Goal: Task Accomplishment & Management: Manage account settings

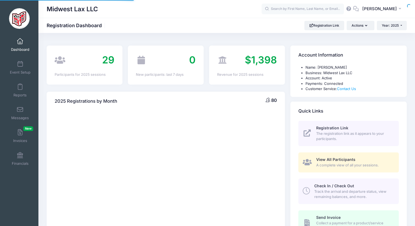
select select
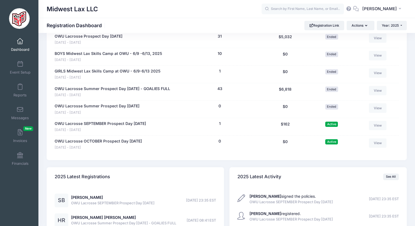
scroll to position [303, 0]
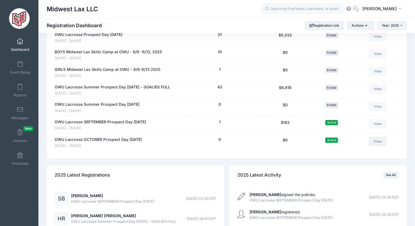
click at [378, 141] on link "View" at bounding box center [378, 141] width 18 height 9
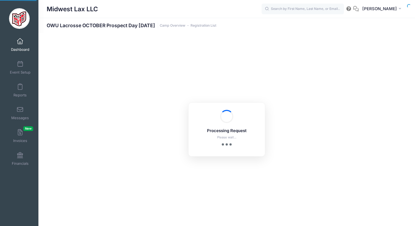
select select "10"
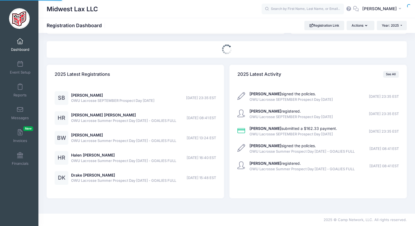
select select
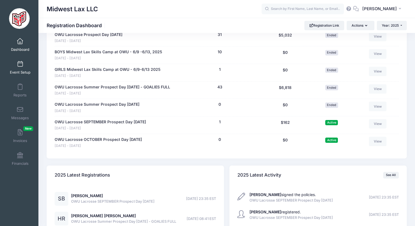
click at [20, 67] on link "Event Setup" at bounding box center [20, 67] width 26 height 19
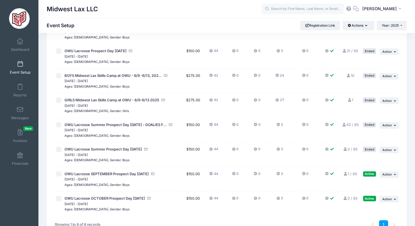
scroll to position [92, 0]
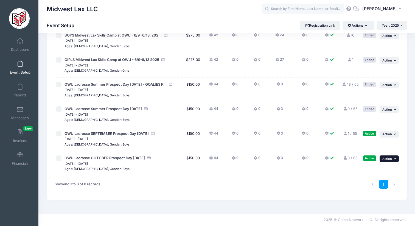
click at [394, 160] on button "... Action" at bounding box center [389, 158] width 19 height 7
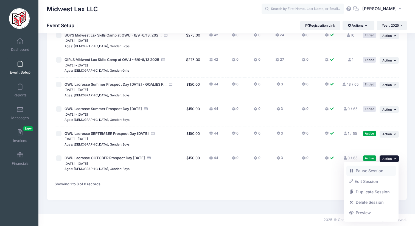
click at [371, 171] on link "Pause Session" at bounding box center [372, 171] width 50 height 10
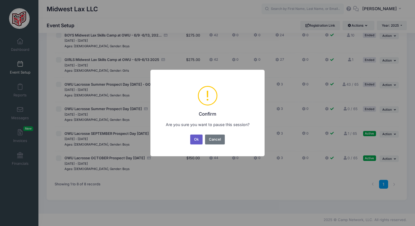
click at [196, 141] on button "Ok" at bounding box center [196, 140] width 13 height 10
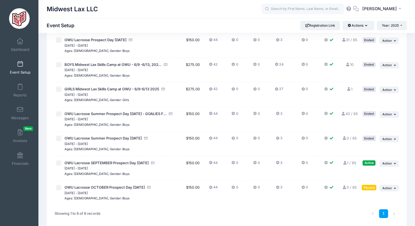
scroll to position [92, 0]
